Goal: Task Accomplishment & Management: Manage account settings

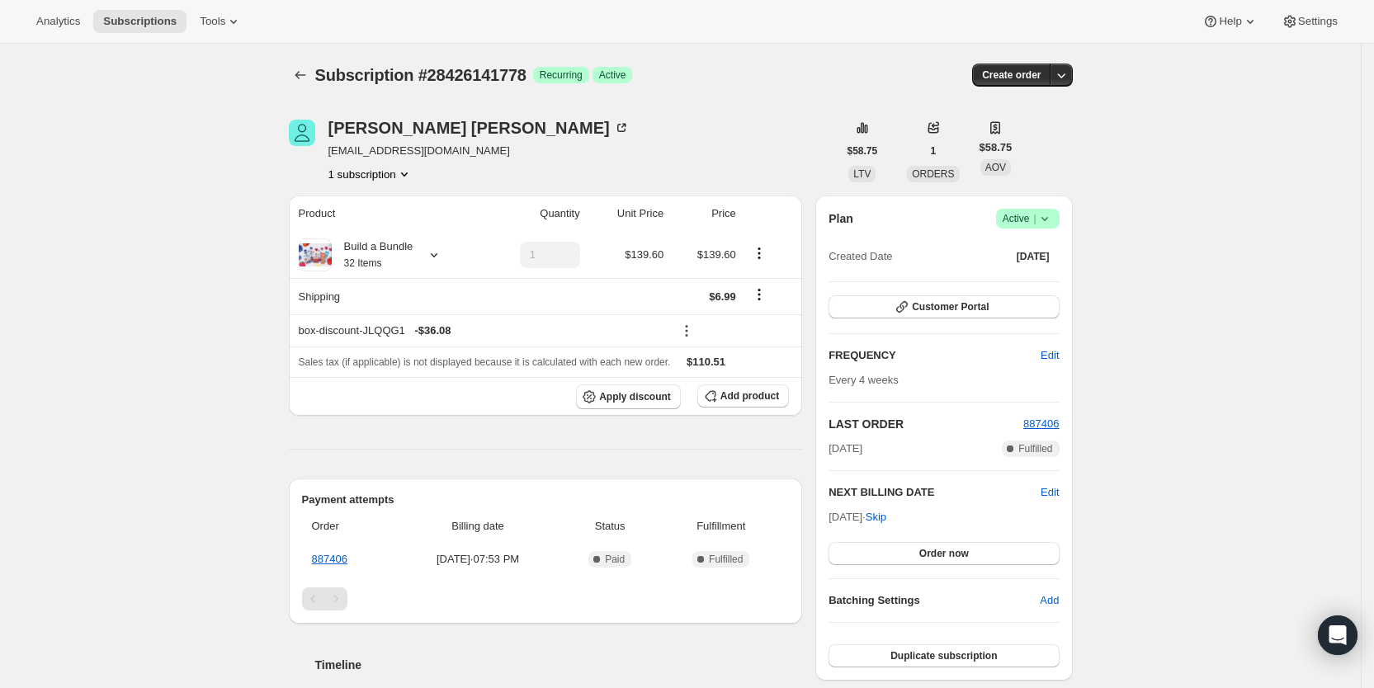
click at [135, 21] on span "Subscriptions" at bounding box center [139, 21] width 73 height 13
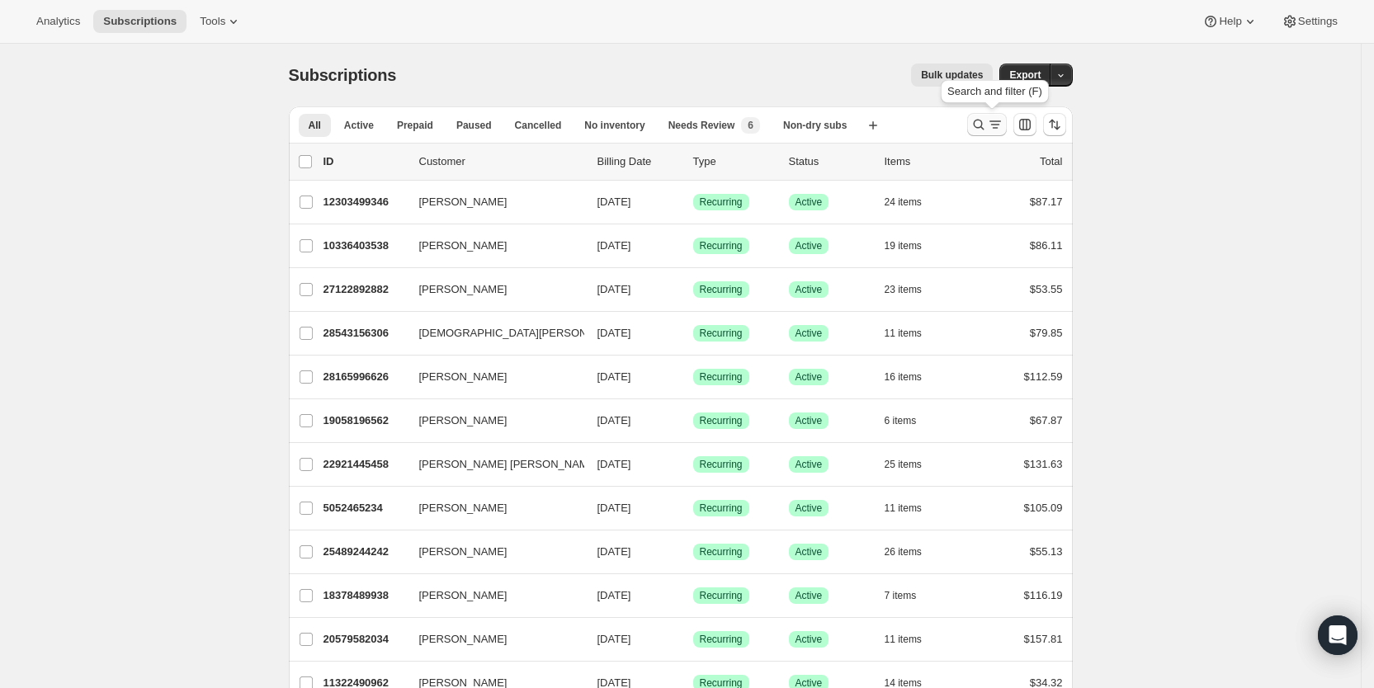
click at [987, 121] on icon "Search and filter results" at bounding box center [979, 124] width 17 height 17
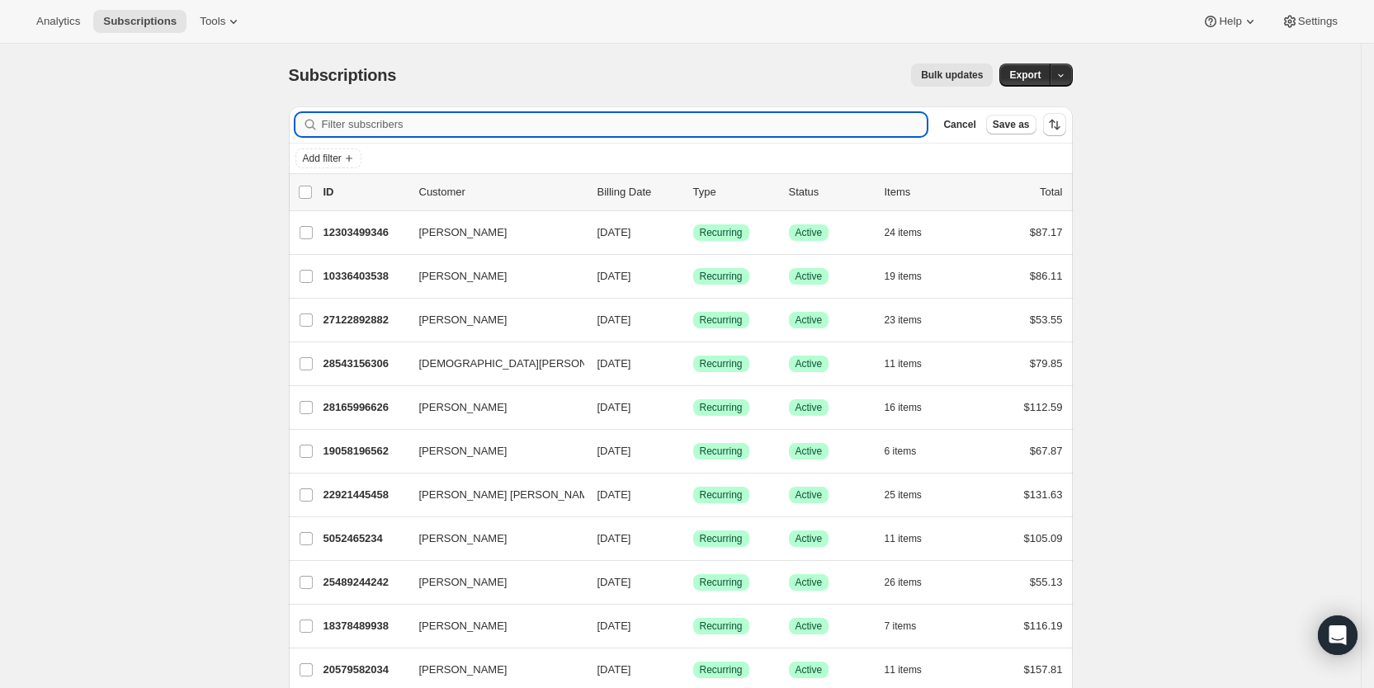
paste input "[PERSON_NAME][EMAIL_ADDRESS][PERSON_NAME][DOMAIN_NAME]"
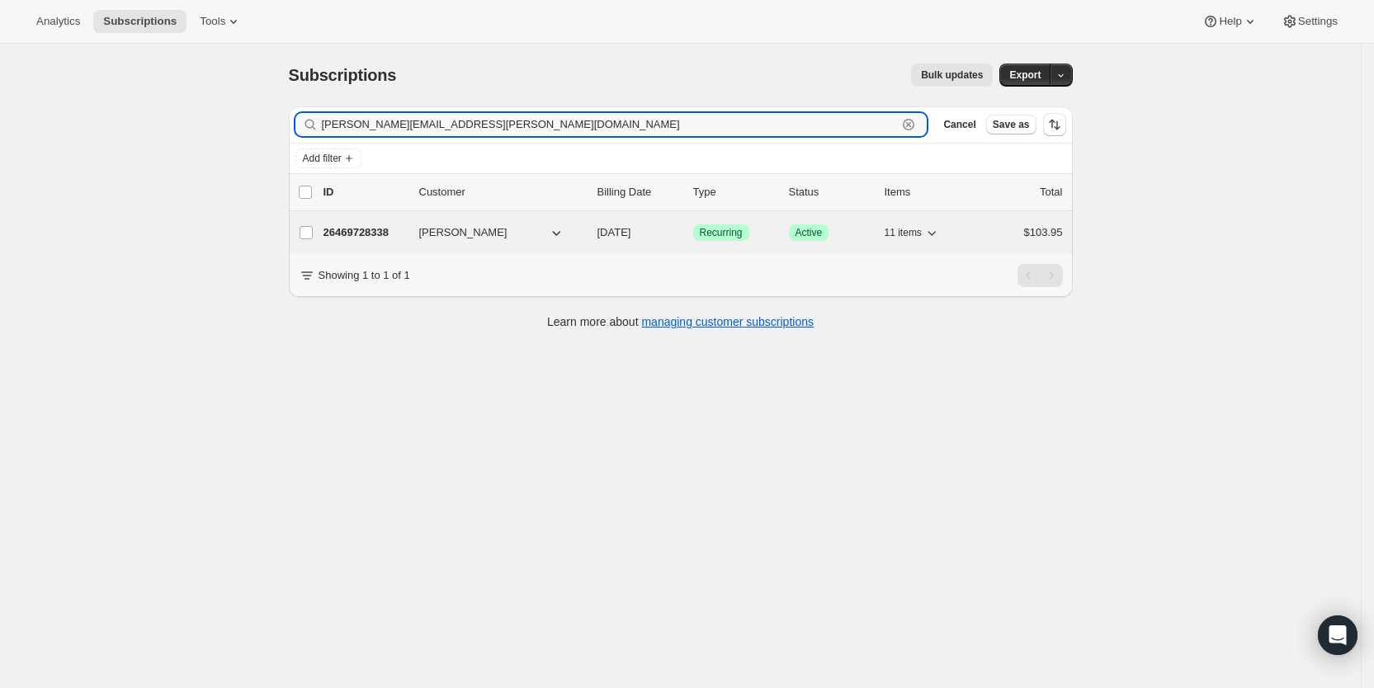
type input "[PERSON_NAME][EMAIL_ADDRESS][PERSON_NAME][DOMAIN_NAME]"
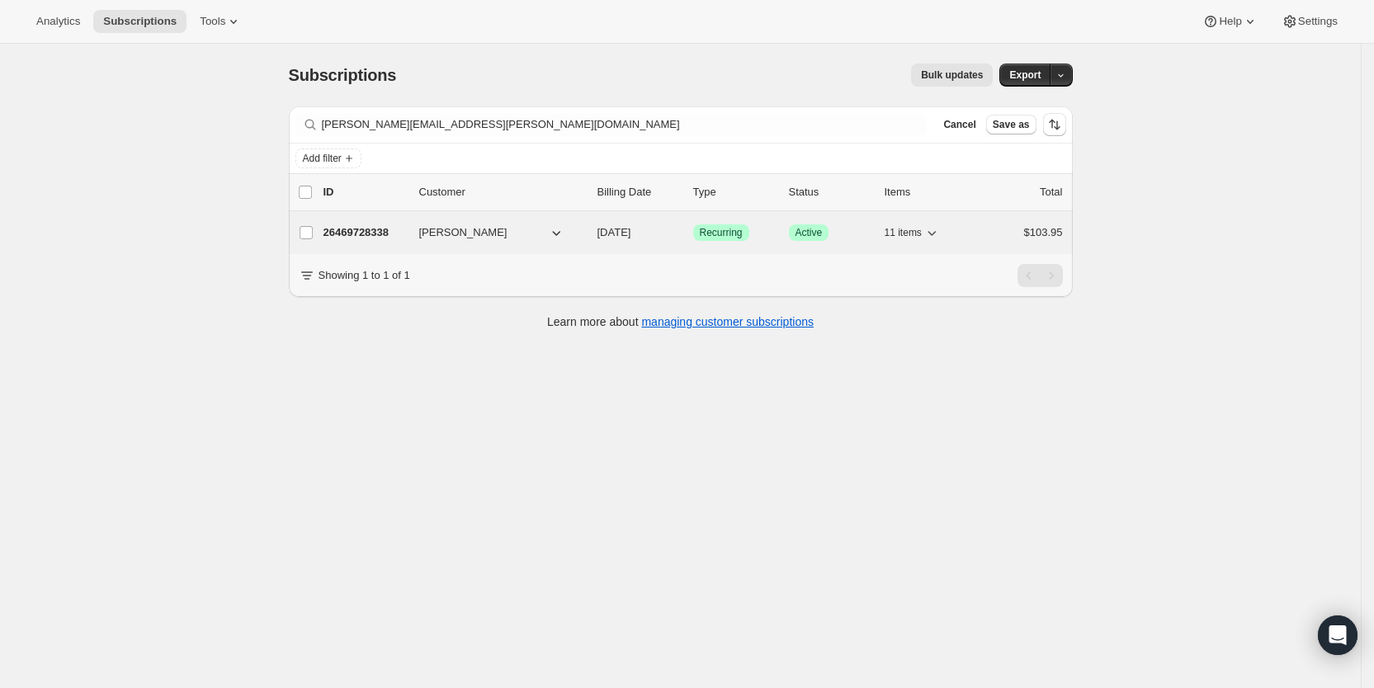
click at [623, 231] on span "[DATE]" at bounding box center [615, 232] width 34 height 12
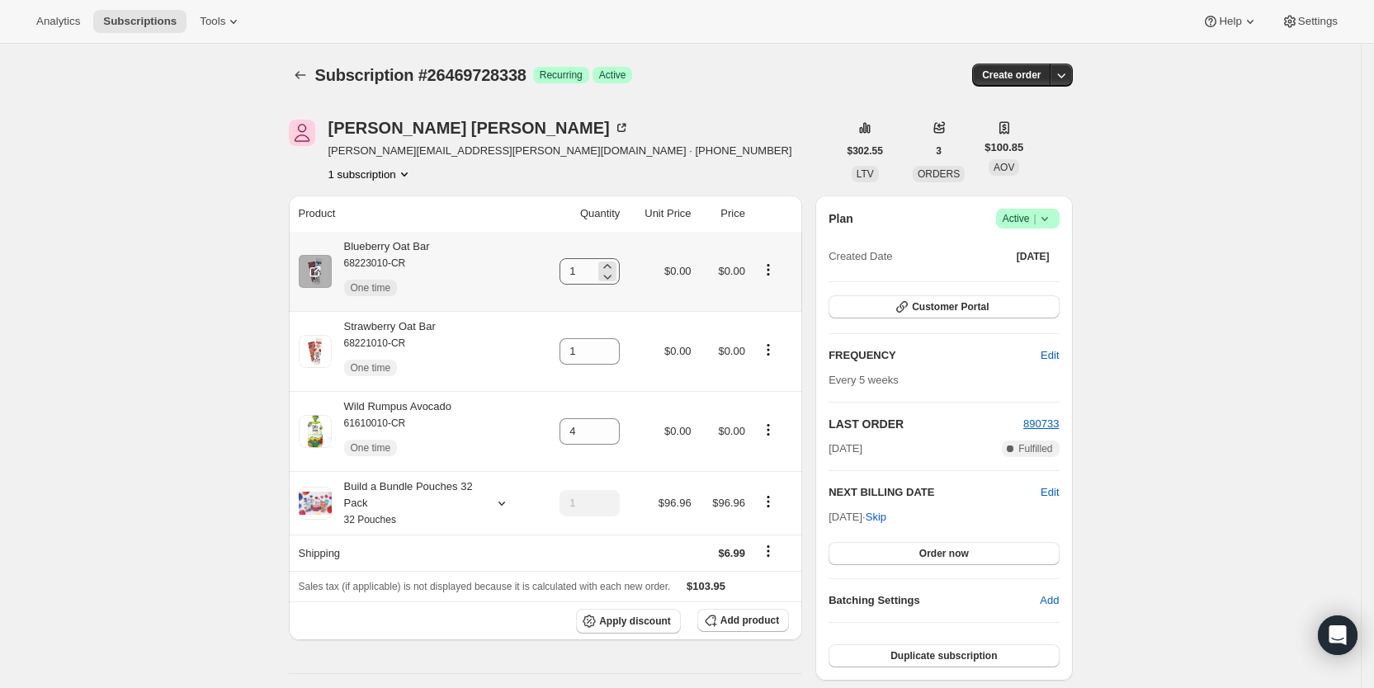
drag, startPoint x: 568, startPoint y: 268, endPoint x: 587, endPoint y: 272, distance: 19.4
click at [587, 272] on td "1" at bounding box center [581, 271] width 88 height 79
click at [586, 273] on input "1" at bounding box center [577, 271] width 35 height 26
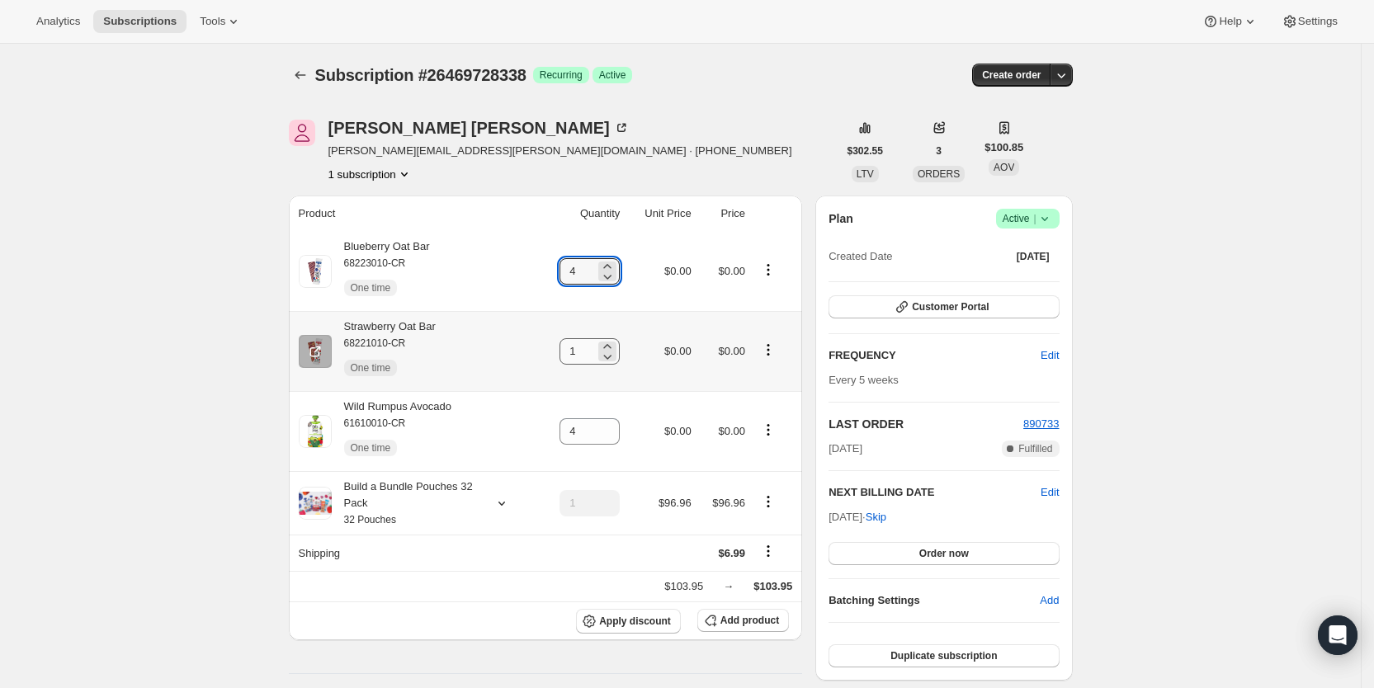
type input "4"
drag, startPoint x: 574, startPoint y: 357, endPoint x: 602, endPoint y: 350, distance: 28.8
click at [595, 350] on input "1" at bounding box center [577, 351] width 35 height 26
type input "4"
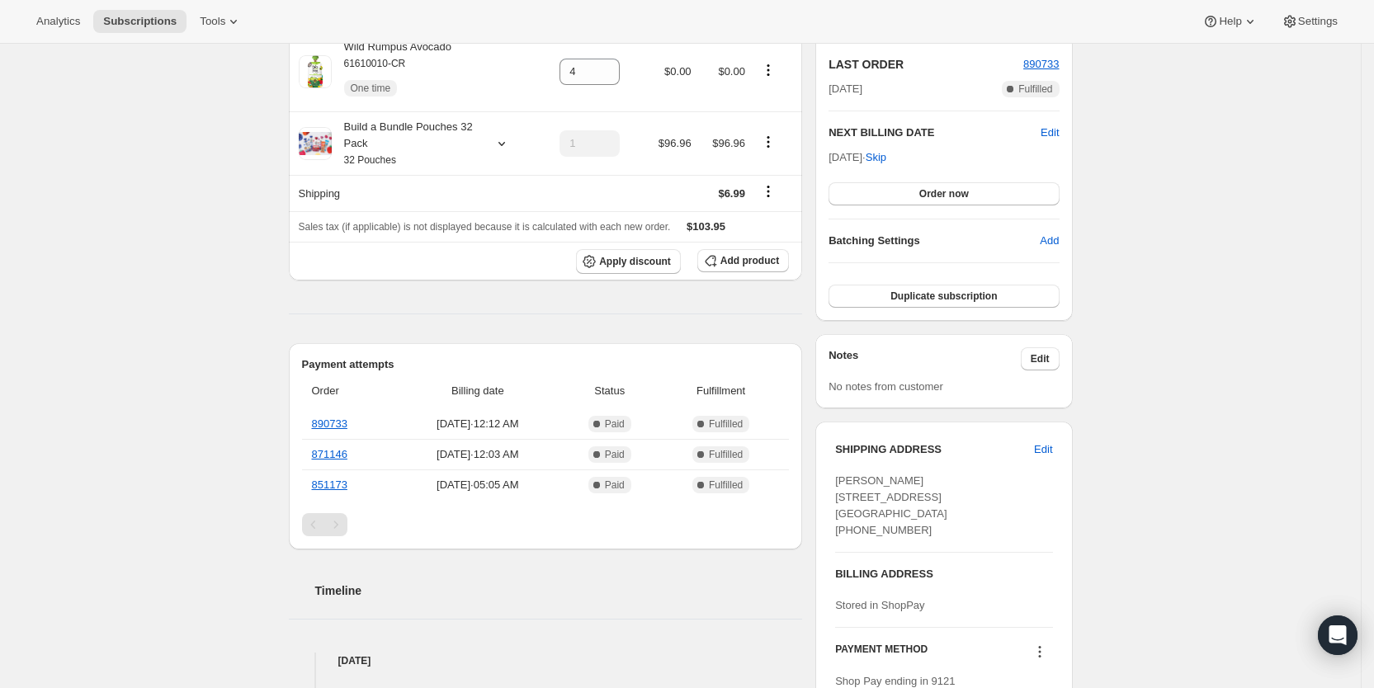
scroll to position [381, 0]
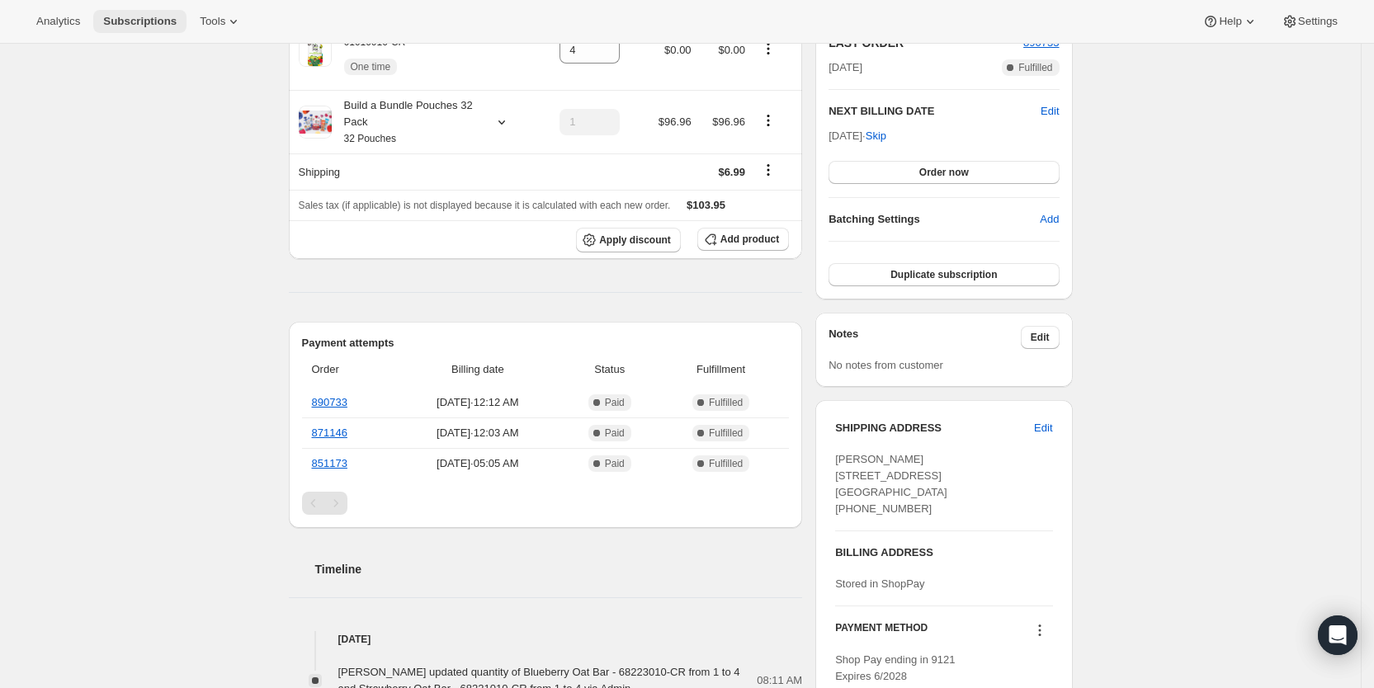
click at [153, 15] on span "Subscriptions" at bounding box center [139, 21] width 73 height 13
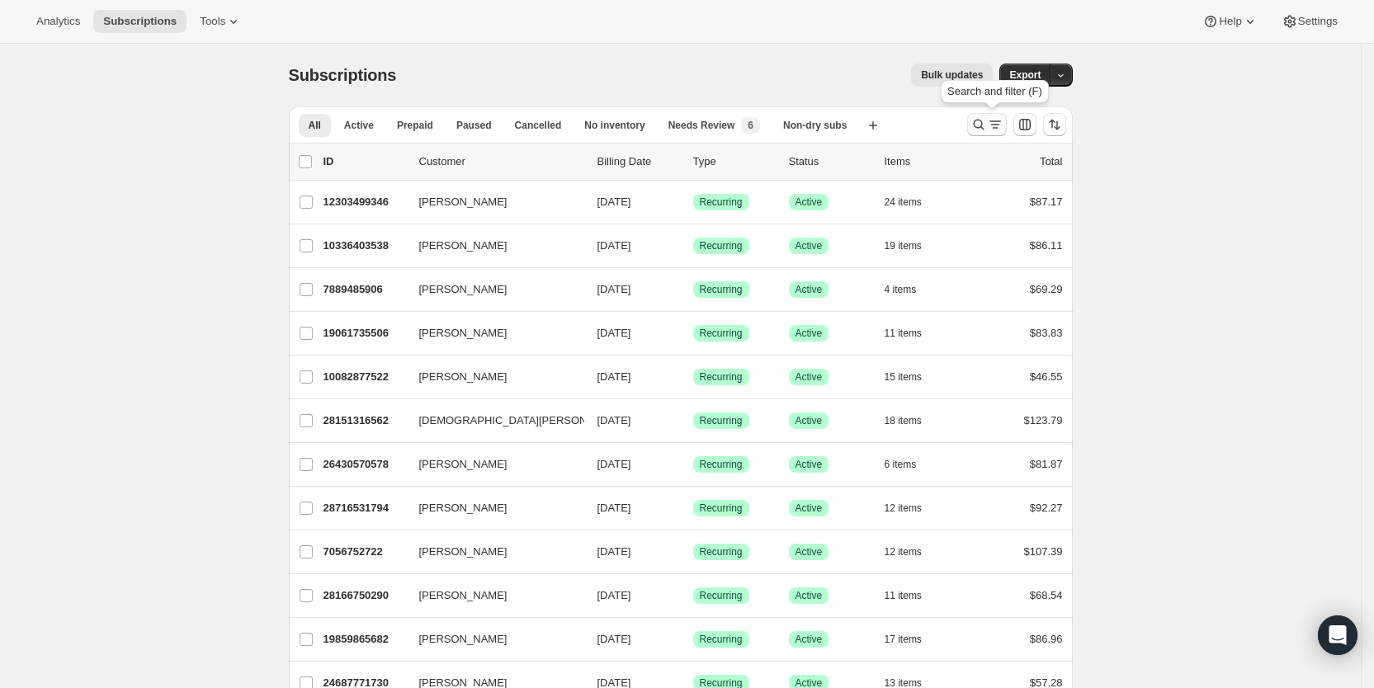
click at [996, 124] on icon "Search and filter results" at bounding box center [995, 124] width 17 height 17
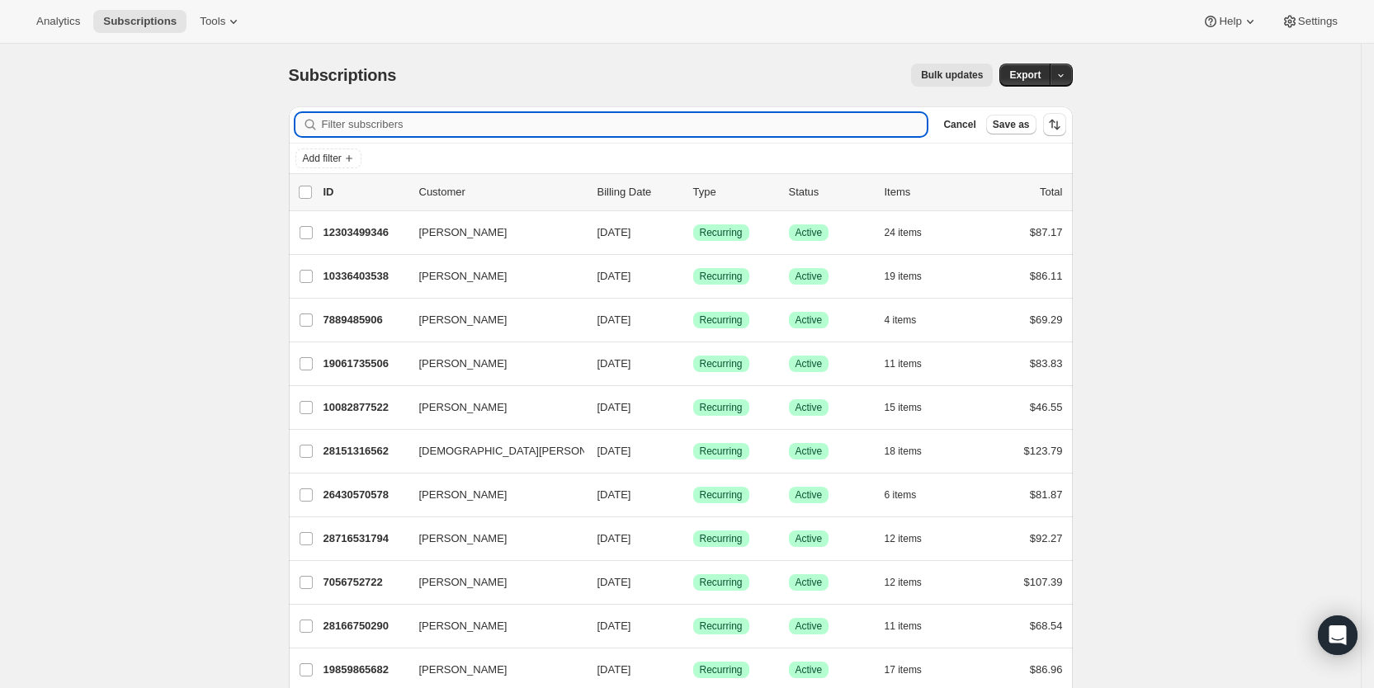
paste input "[EMAIL_ADDRESS][DOMAIN_NAME]"
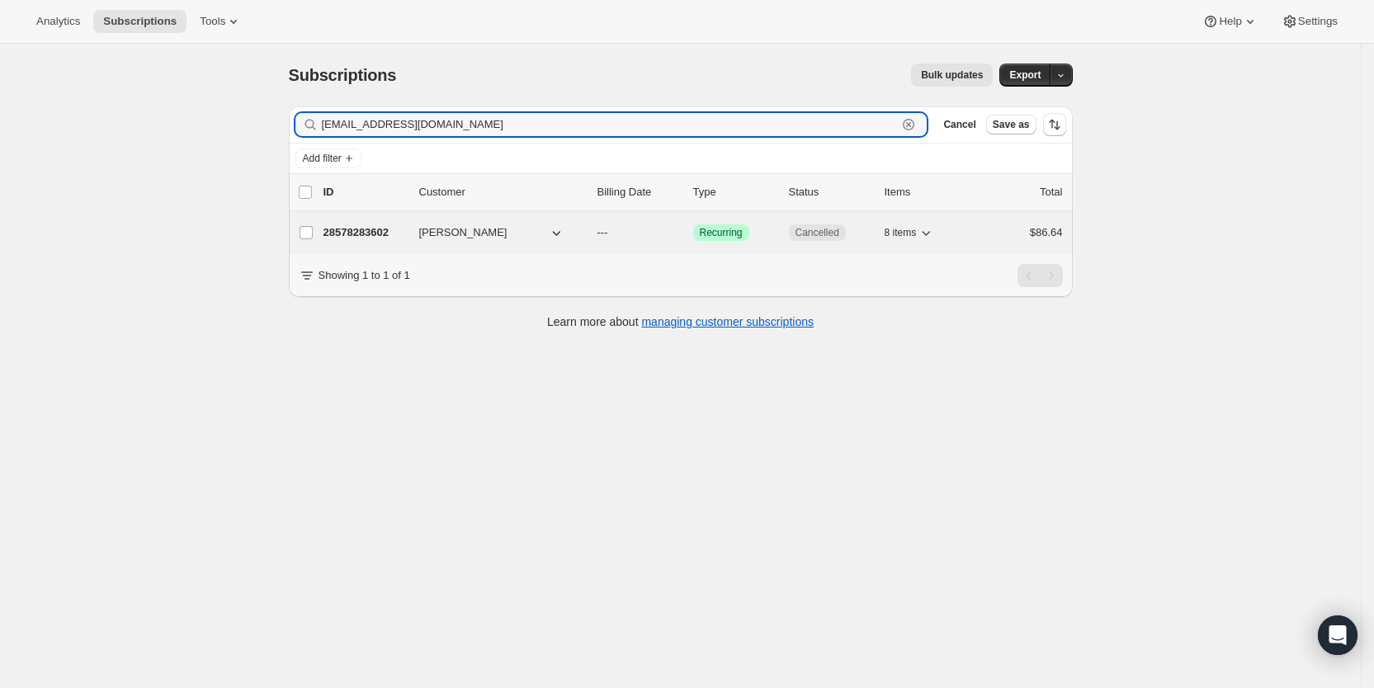
type input "[EMAIL_ADDRESS][DOMAIN_NAME]"
click at [608, 236] on span "---" at bounding box center [603, 232] width 11 height 12
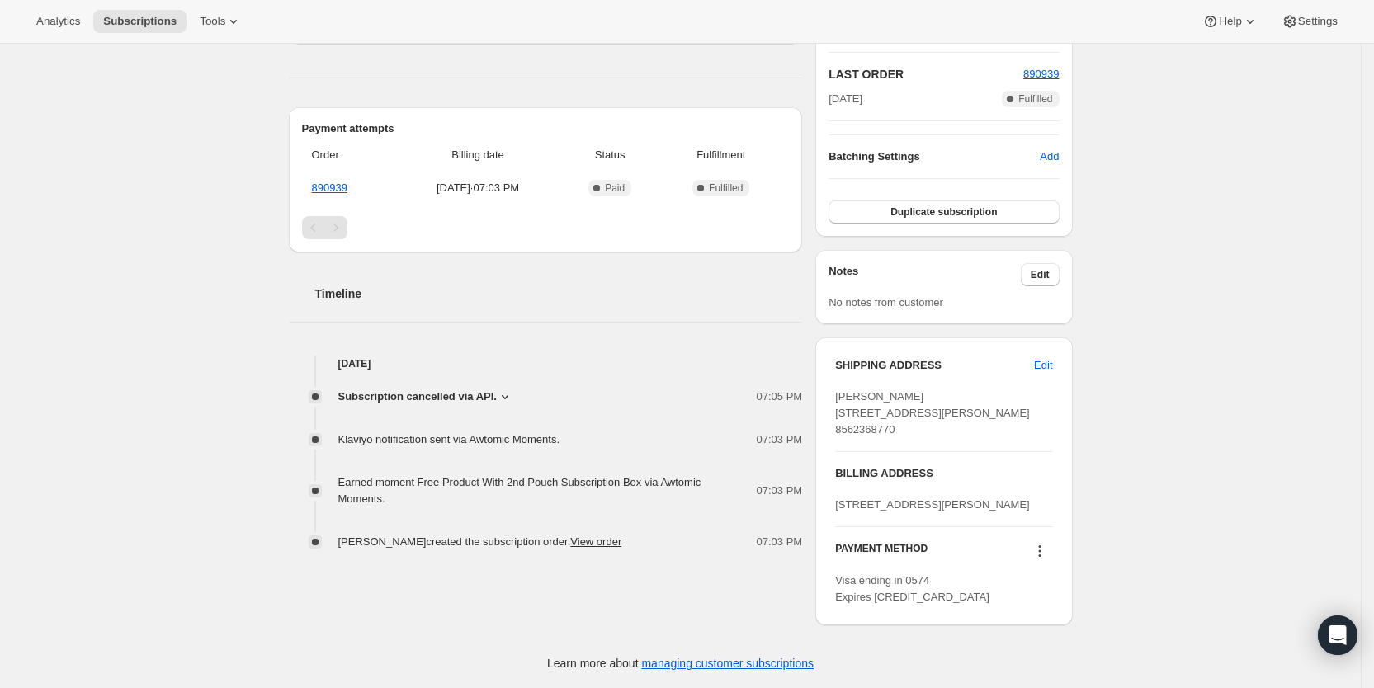
scroll to position [410, 0]
